Goal: Navigation & Orientation: Find specific page/section

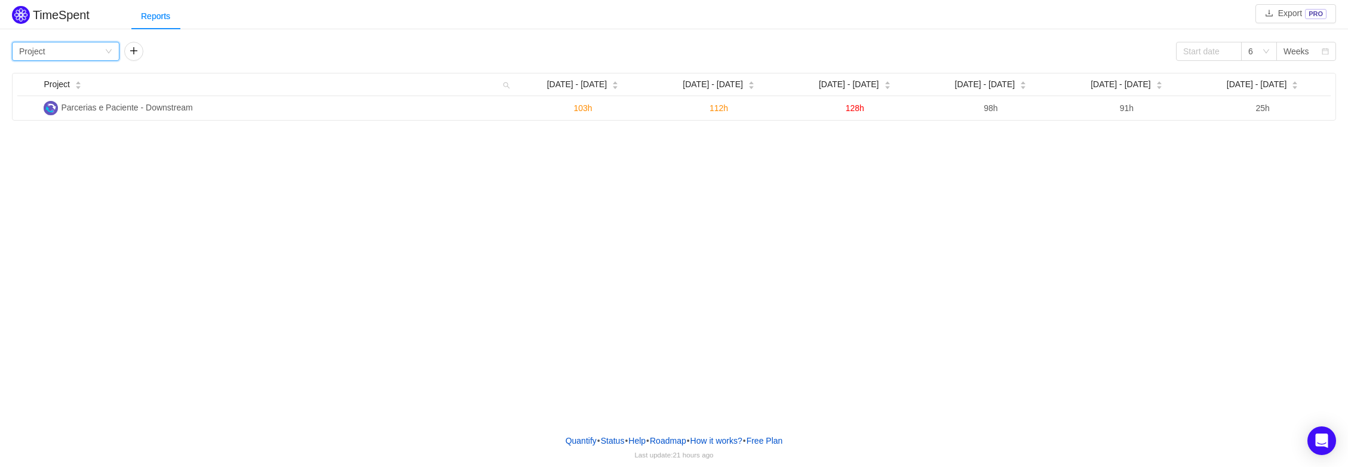
click at [106, 54] on icon "icon: down" at bounding box center [108, 51] width 7 height 7
click at [191, 122] on div "TimeSpent Export PRO Reports Group by Project 6 Weeks Project Sep [DATE] - [DAT…" at bounding box center [674, 212] width 1348 height 425
click at [1267, 54] on icon "icon: down" at bounding box center [1265, 51] width 7 height 7
click at [1169, 149] on div "TimeSpent Export PRO Reports Group by Project 6 Weeks Project Sep [DATE] - [DAT…" at bounding box center [674, 212] width 1348 height 425
click at [1291, 54] on div "Weeks" at bounding box center [1296, 51] width 26 height 18
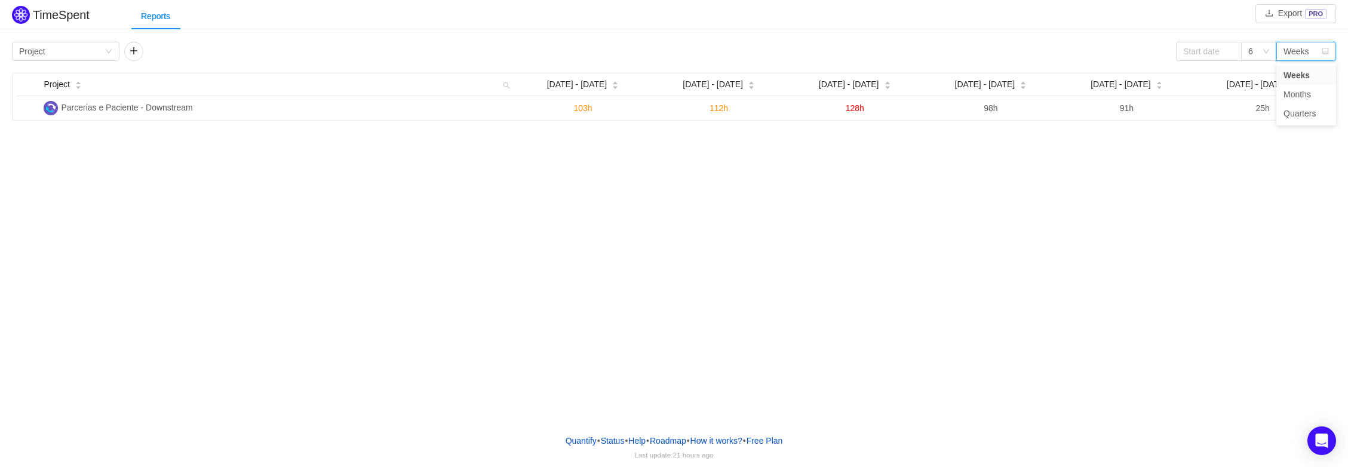
click at [1216, 155] on div "TimeSpent Export PRO Reports Group by Project 6 Weeks Project Sep [DATE] - [DAT…" at bounding box center [674, 212] width 1348 height 425
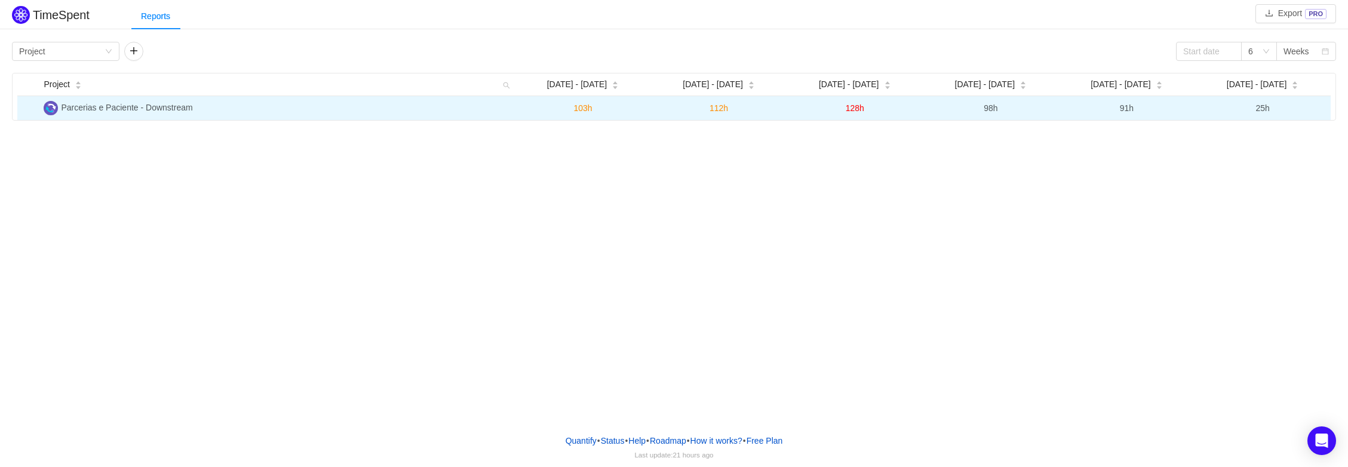
click at [173, 109] on span "Parcerias e Paciente - Downstream" at bounding box center [126, 108] width 131 height 10
click at [589, 106] on span "103h" at bounding box center [582, 108] width 19 height 10
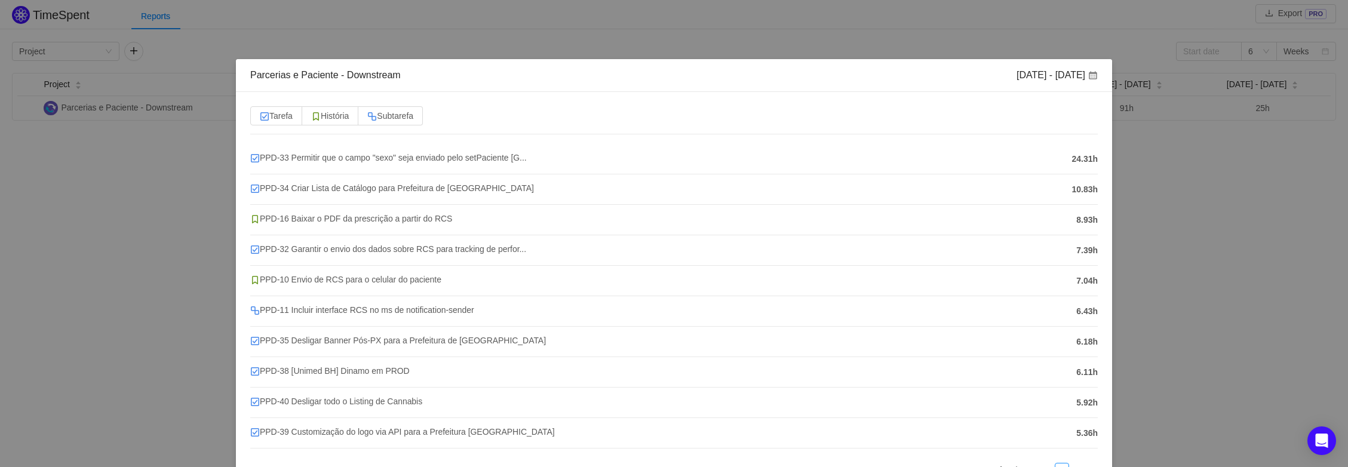
scroll to position [2, 0]
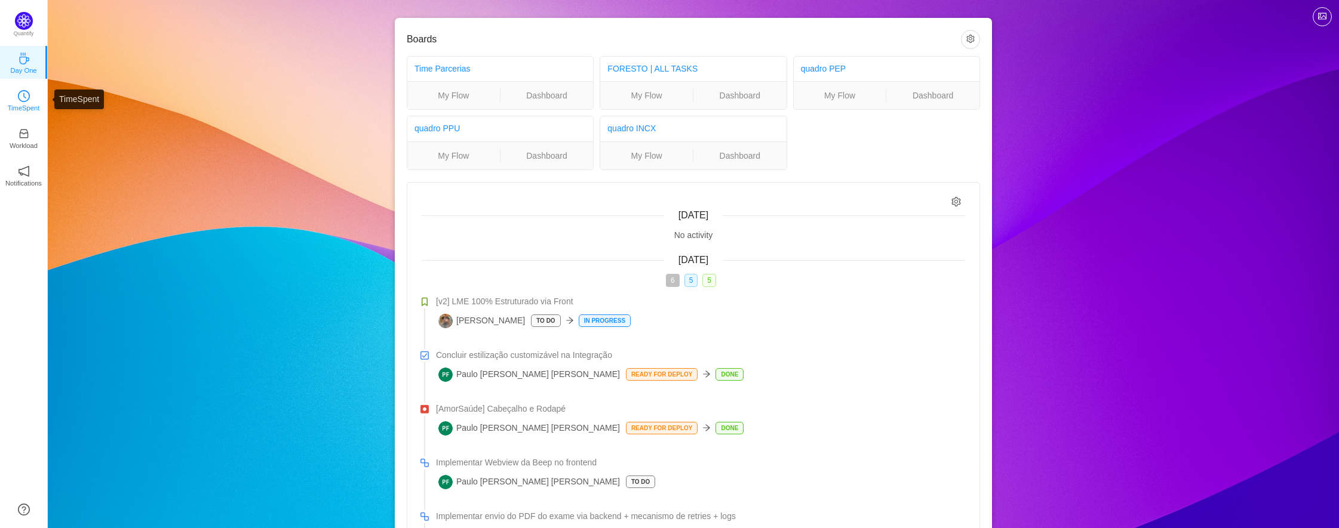
click at [21, 104] on p "TimeSpent" at bounding box center [24, 108] width 32 height 11
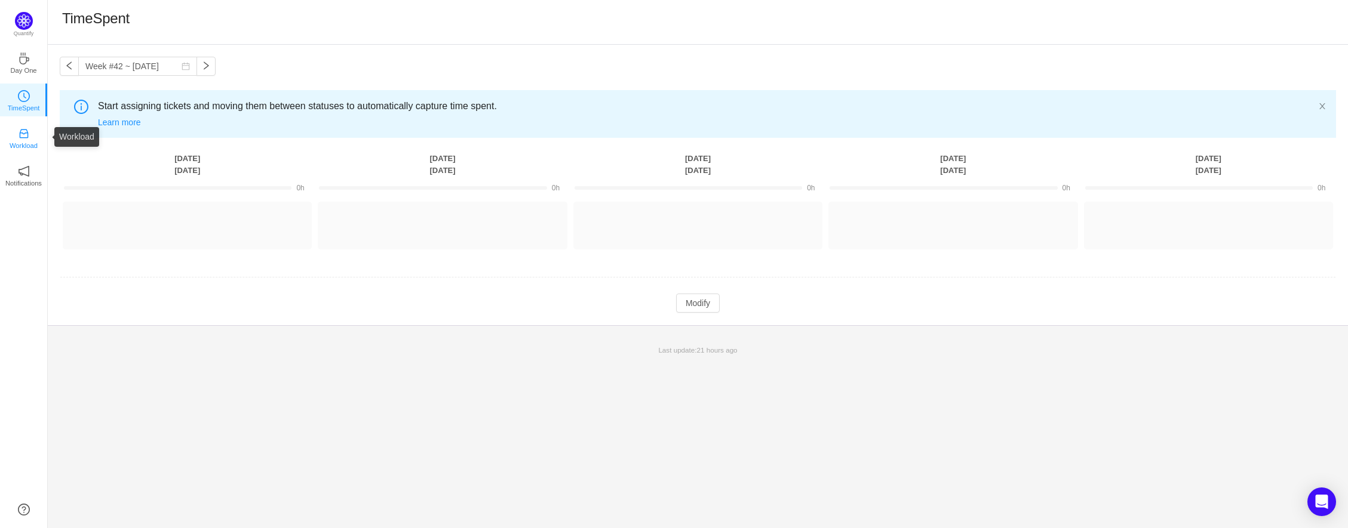
click at [24, 134] on icon "icon: inbox" at bounding box center [23, 134] width 9 height 9
